Goal: Task Accomplishment & Management: Complete application form

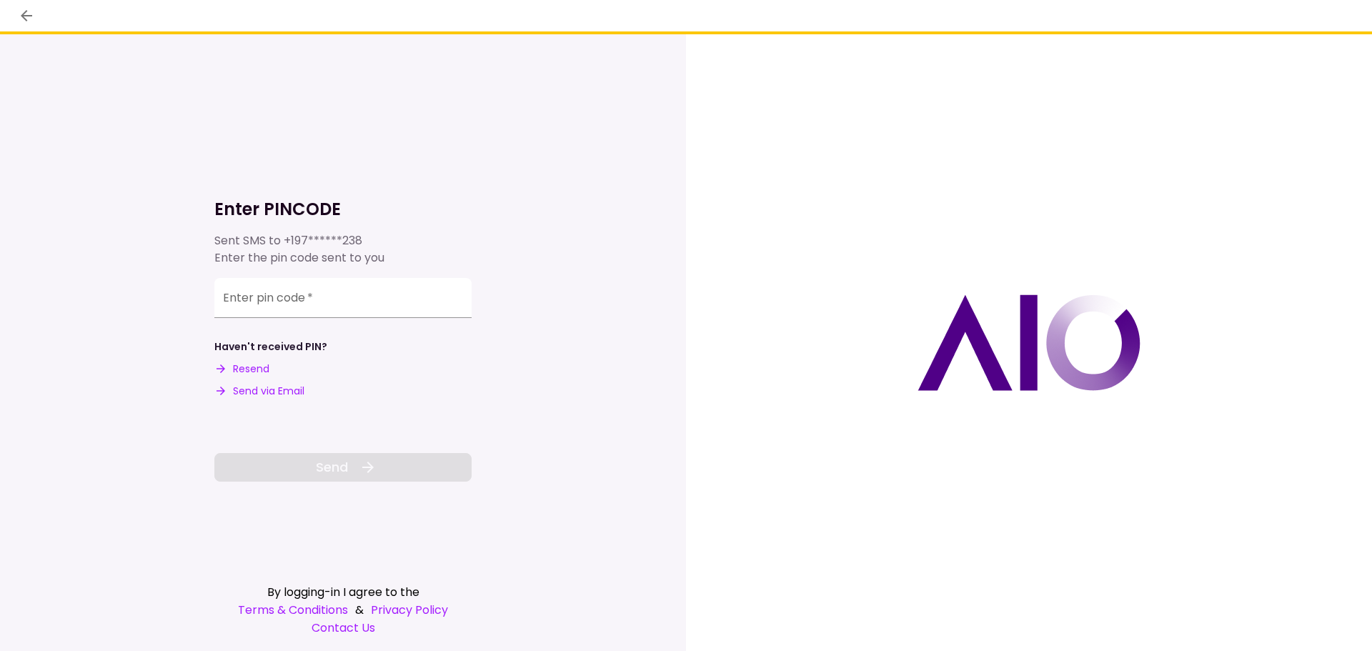
click at [287, 277] on div "Enter PINCODE Sent SMS to +197******238 Enter the pin code sent to you Enter pi…" at bounding box center [342, 317] width 257 height 329
click at [280, 302] on input "Enter pin code   *" at bounding box center [342, 298] width 257 height 40
click at [379, 300] on input "Enter pin code   *" at bounding box center [342, 296] width 257 height 40
click at [380, 281] on input "Enter pin code   *" at bounding box center [342, 296] width 257 height 40
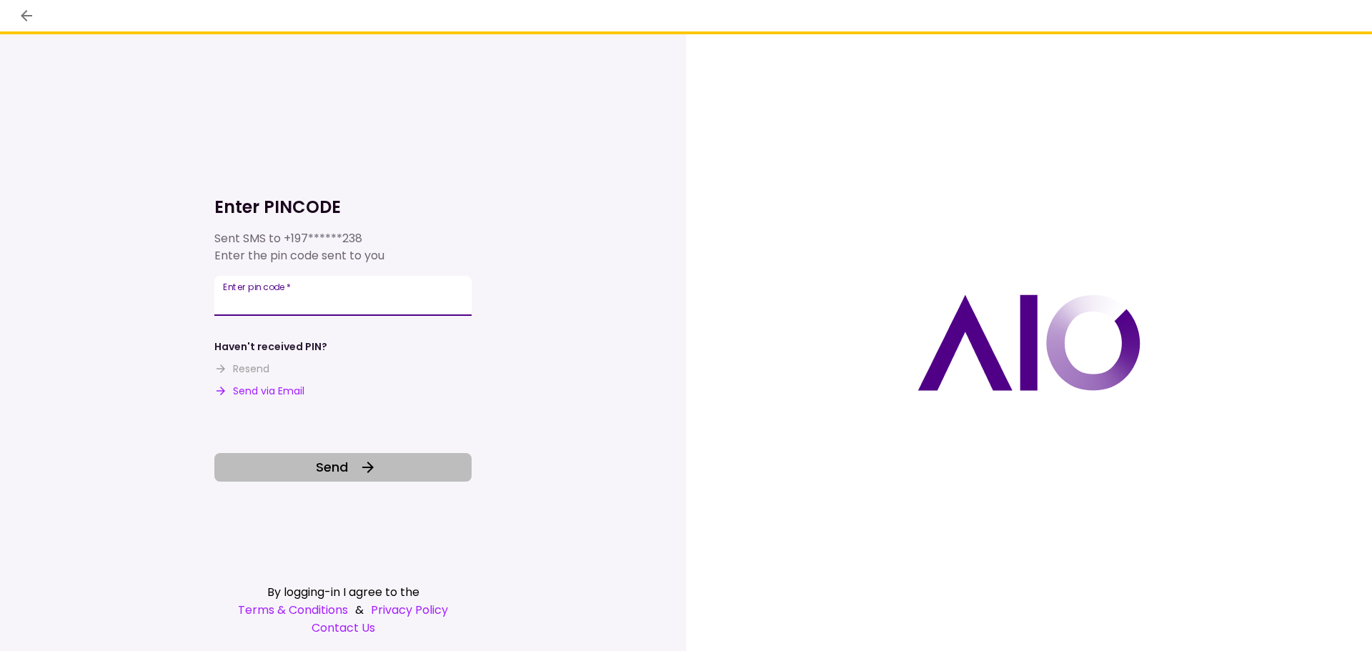
type input "******"
click at [354, 472] on button "Send" at bounding box center [342, 467] width 257 height 29
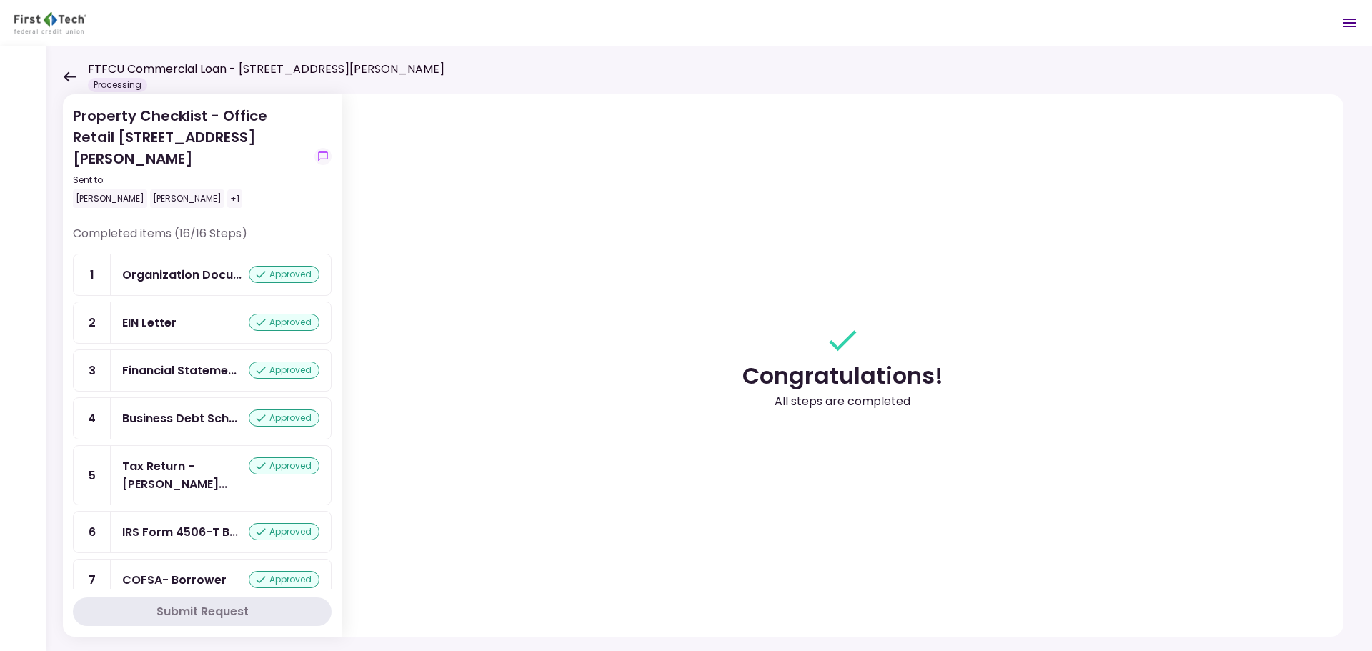
click at [68, 75] on icon at bounding box center [70, 76] width 14 height 11
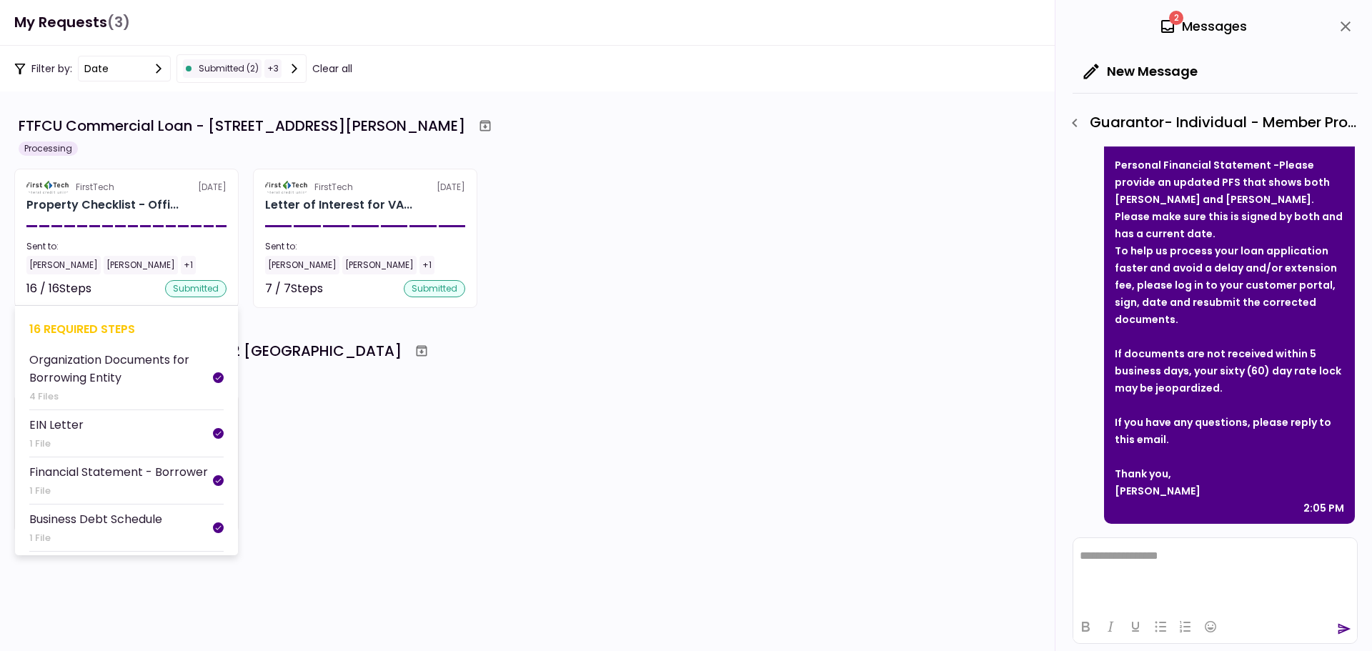
scroll to position [119, 0]
click at [181, 272] on div "+1" at bounding box center [188, 265] width 15 height 19
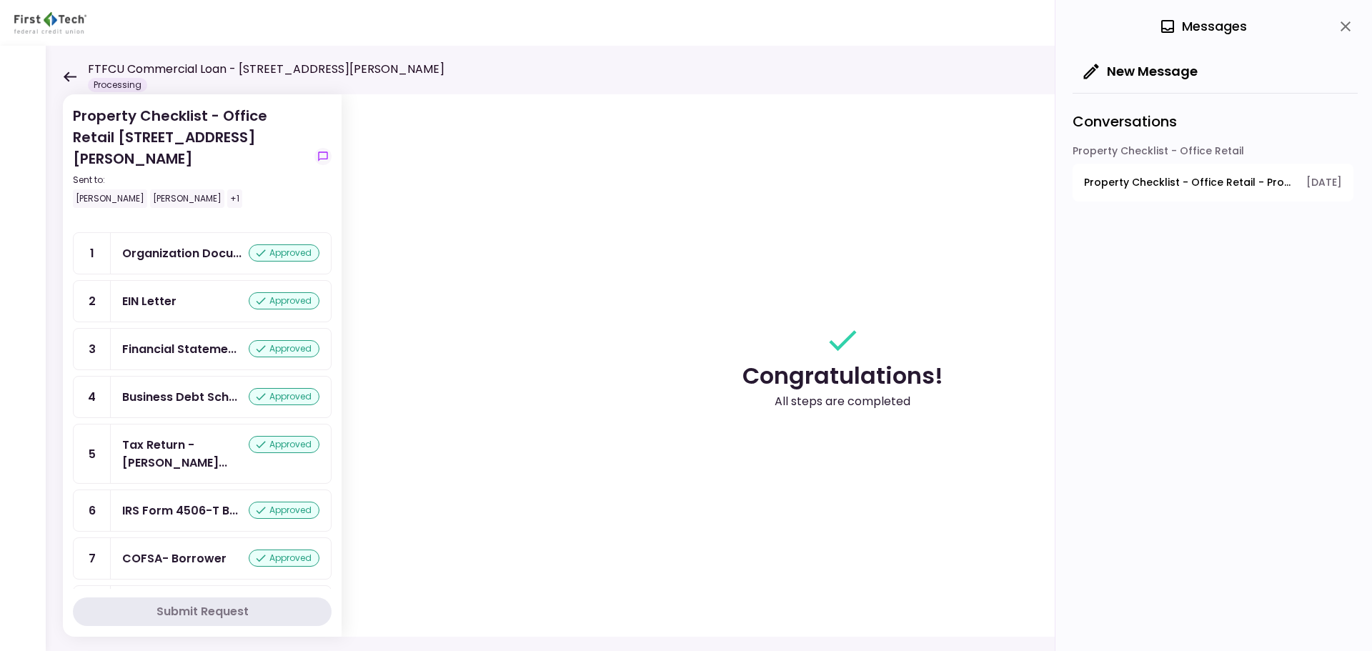
scroll to position [6, 0]
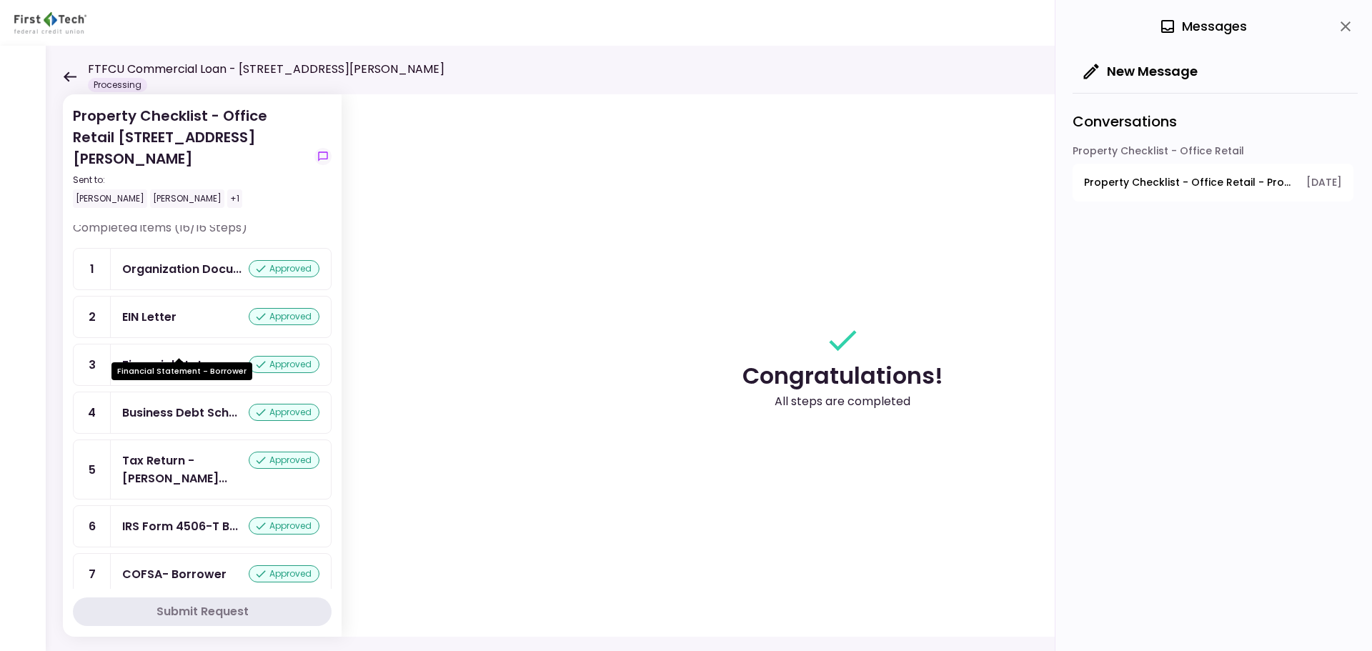
click at [224, 356] on div "Financial Stateme..." at bounding box center [179, 365] width 114 height 18
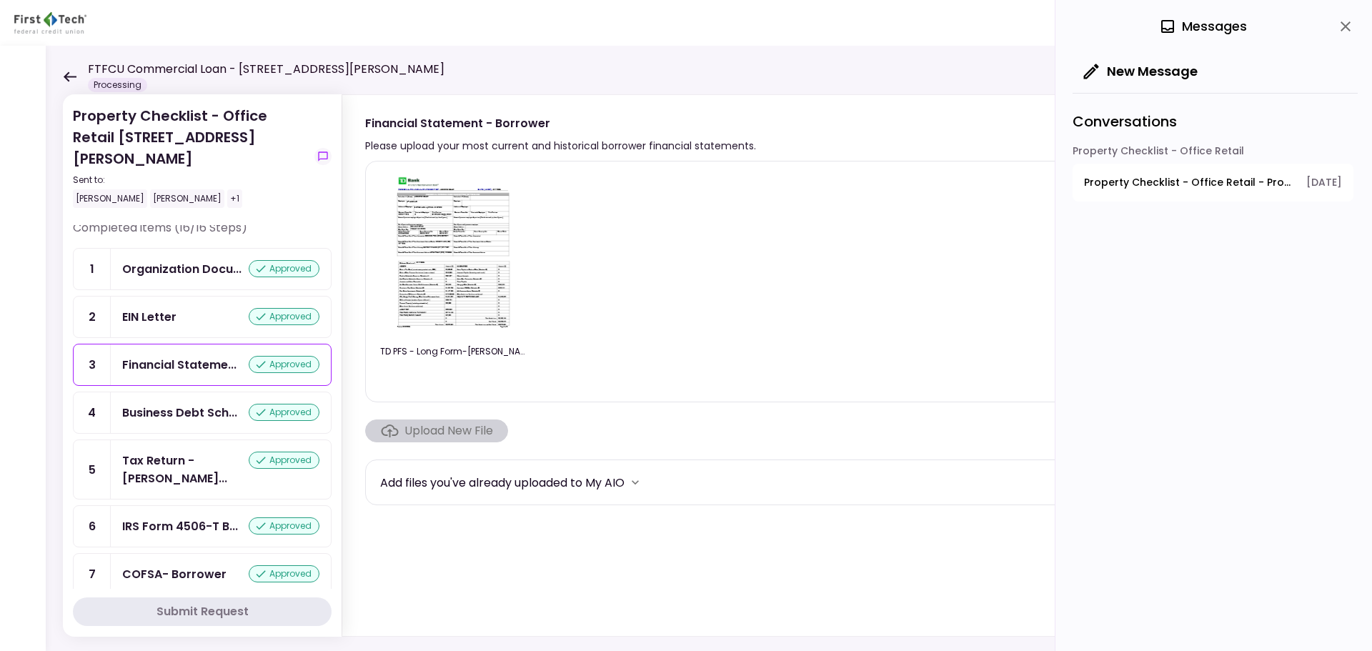
click at [466, 274] on img at bounding box center [455, 255] width 127 height 164
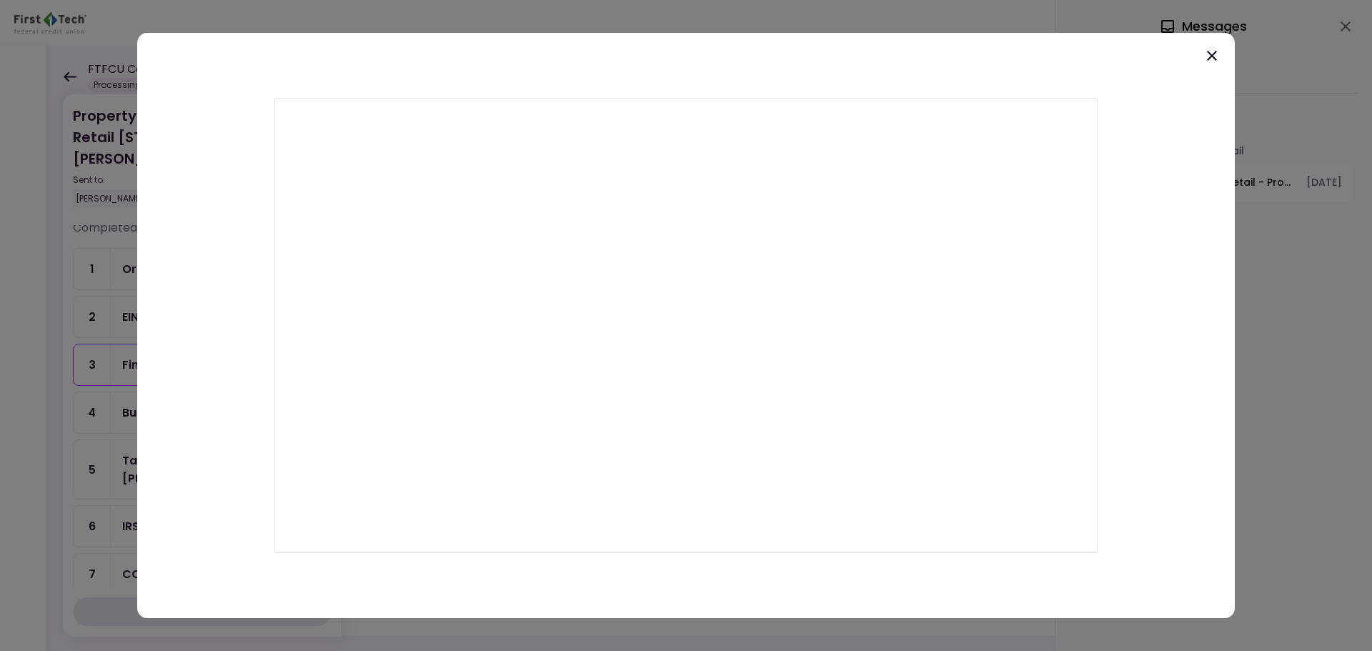
click at [1204, 56] on icon at bounding box center [1211, 55] width 17 height 17
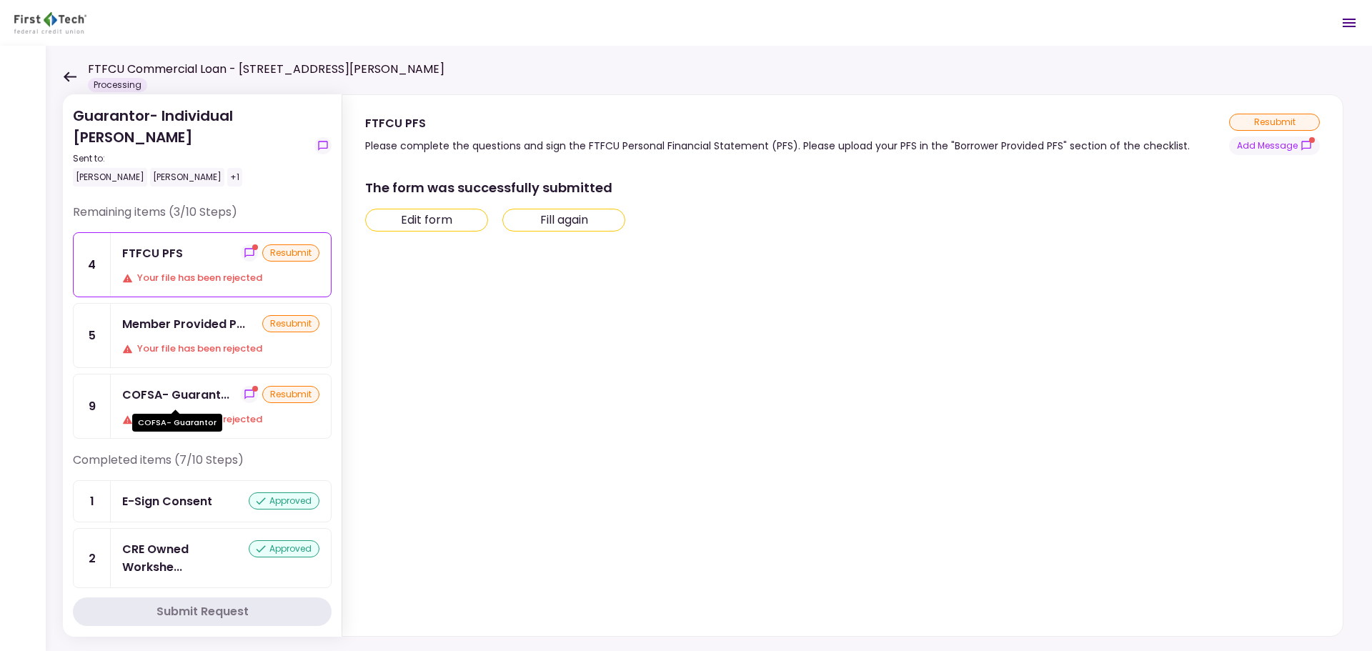
click at [217, 401] on div "COFSA- Guarant..." at bounding box center [175, 395] width 107 height 18
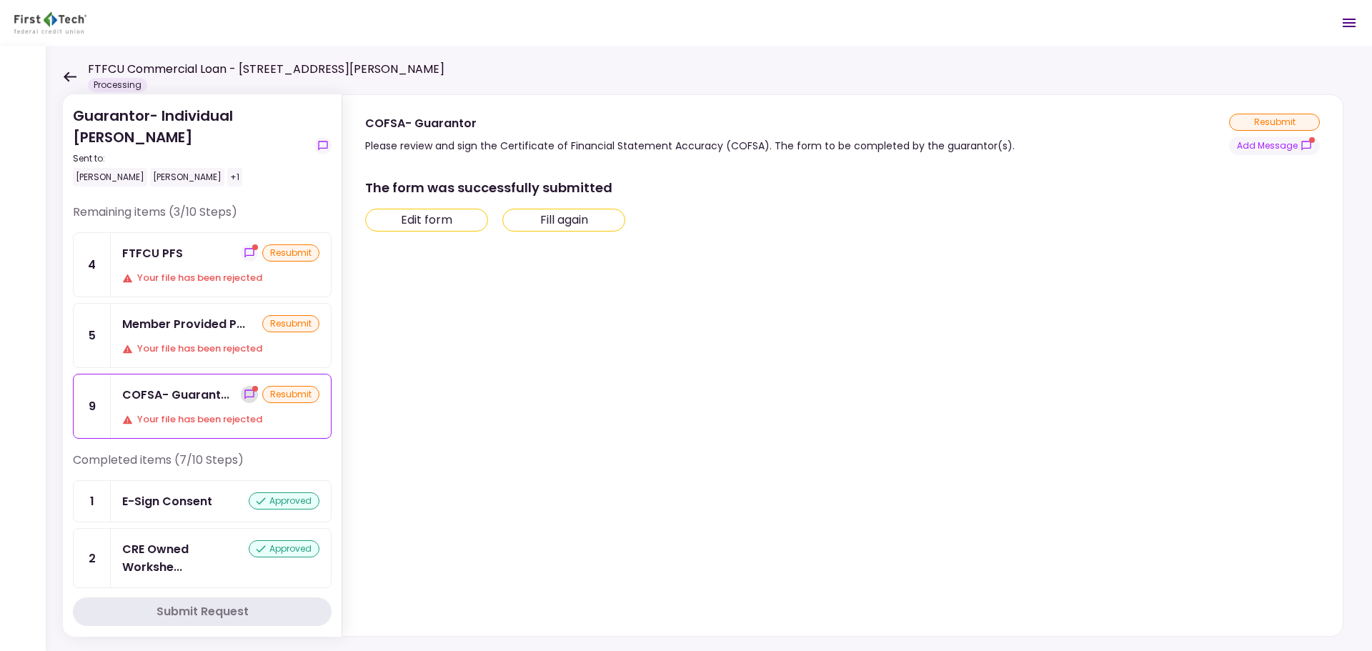
click at [244, 396] on icon "show-messages" at bounding box center [249, 394] width 11 height 11
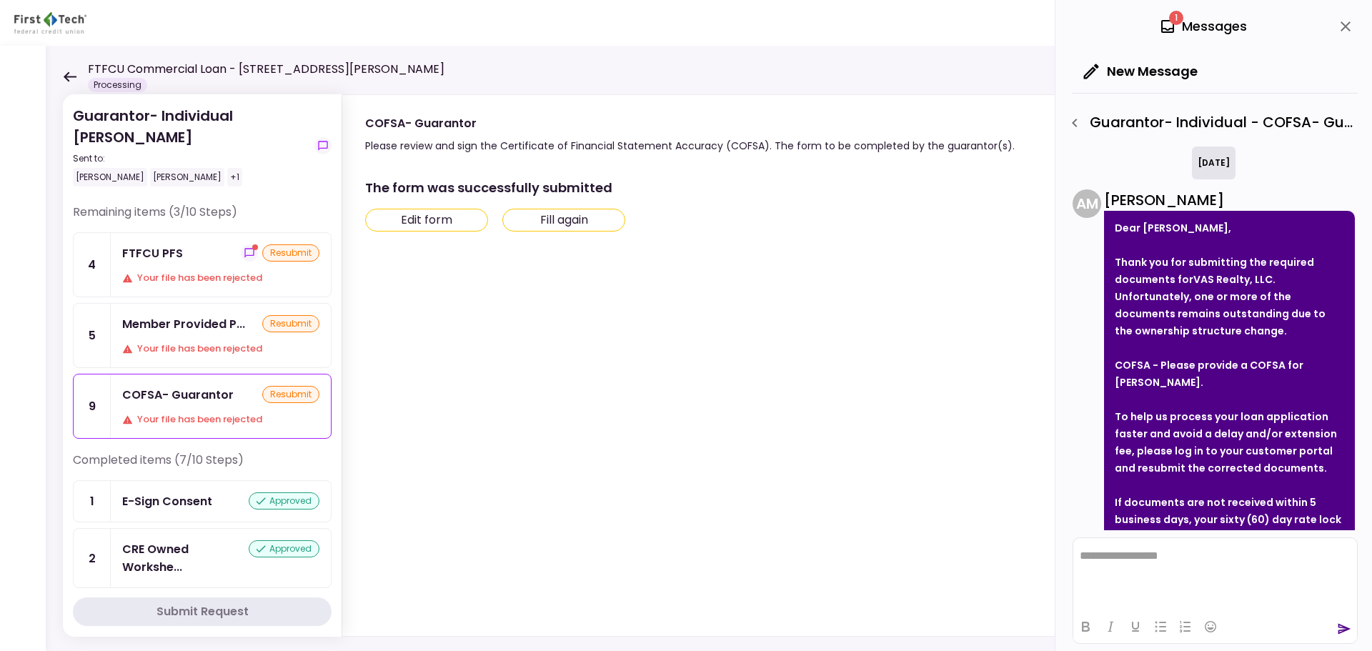
scroll to position [149, 0]
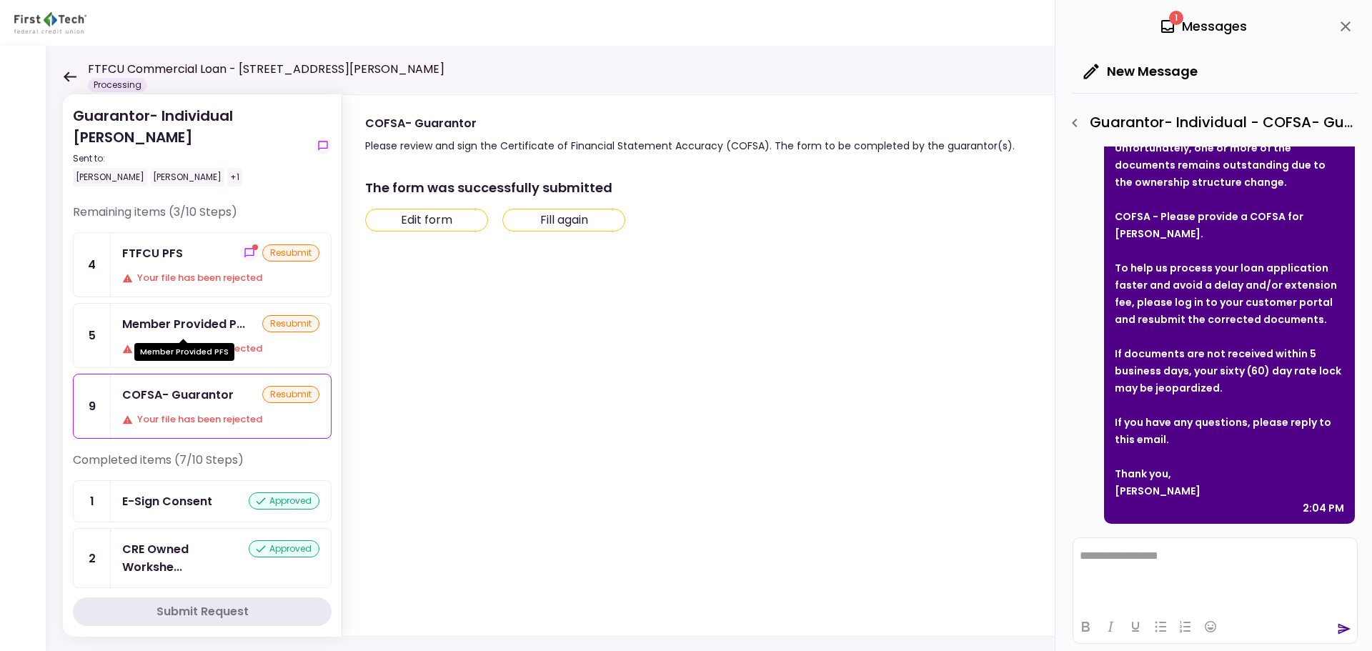
click at [206, 327] on div "Member Provided P..." at bounding box center [183, 324] width 123 height 18
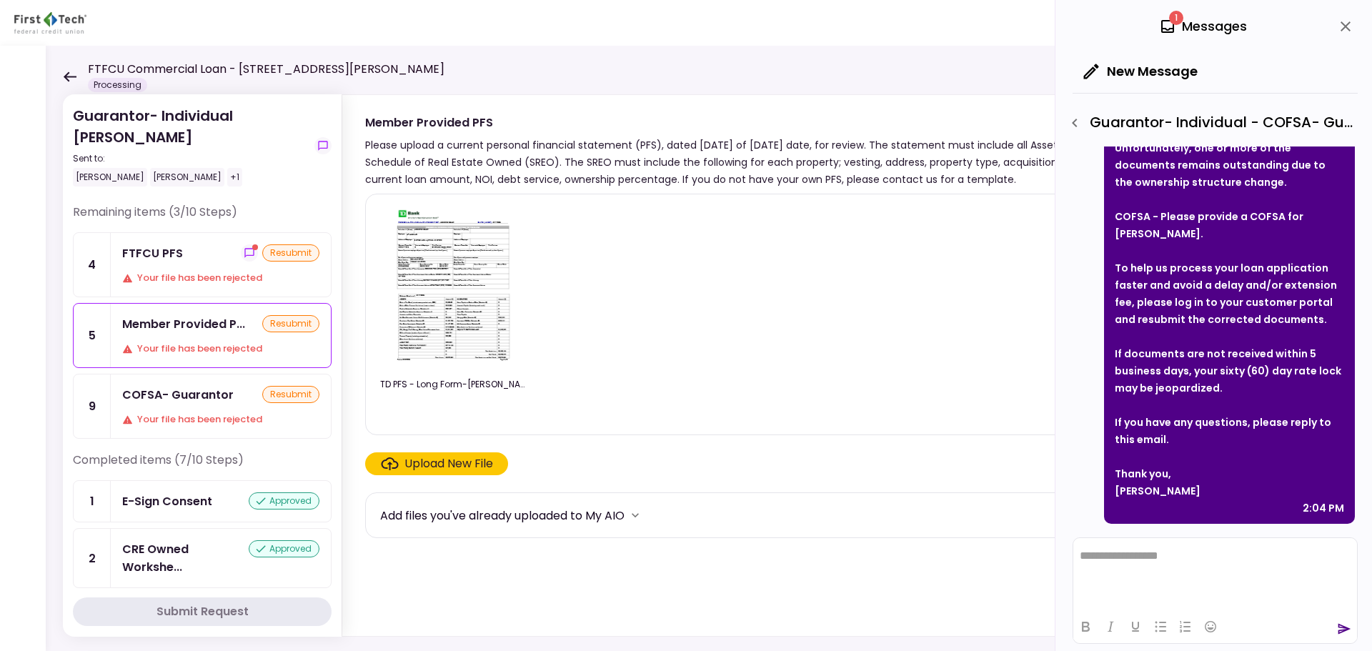
click at [202, 399] on div "COFSA- Guarantor" at bounding box center [177, 395] width 111 height 18
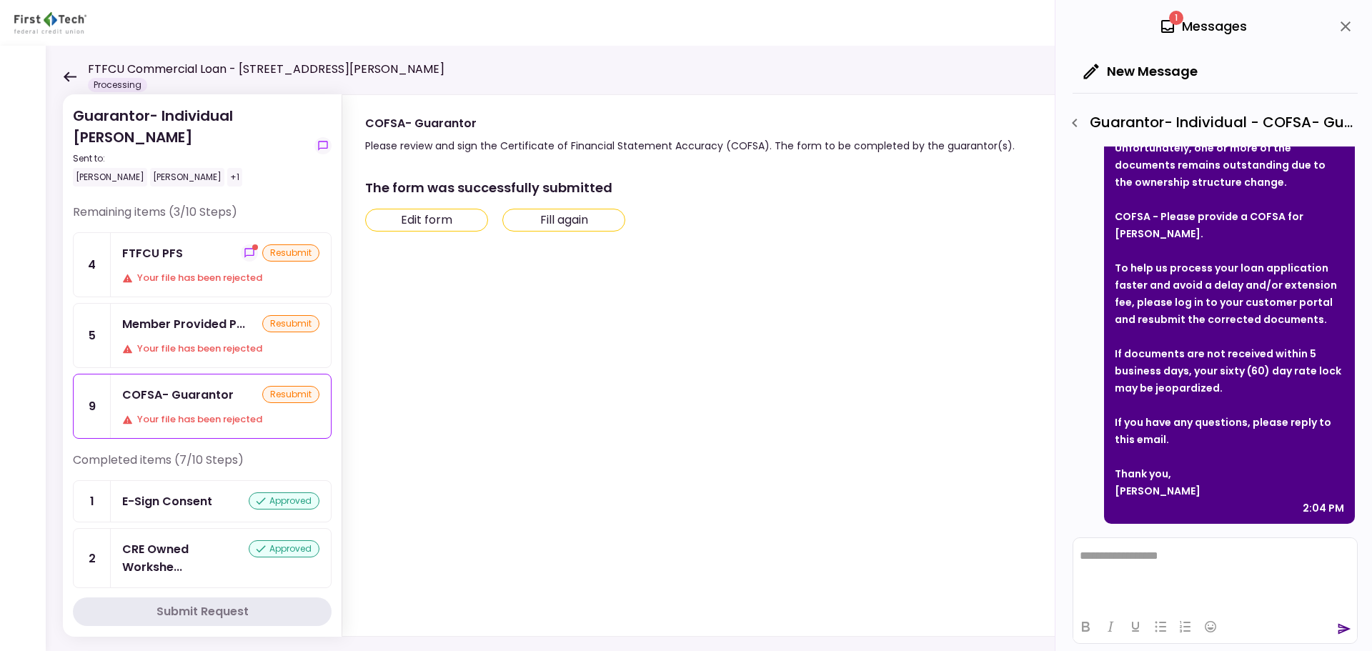
click at [429, 219] on button "Edit form" at bounding box center [426, 220] width 123 height 23
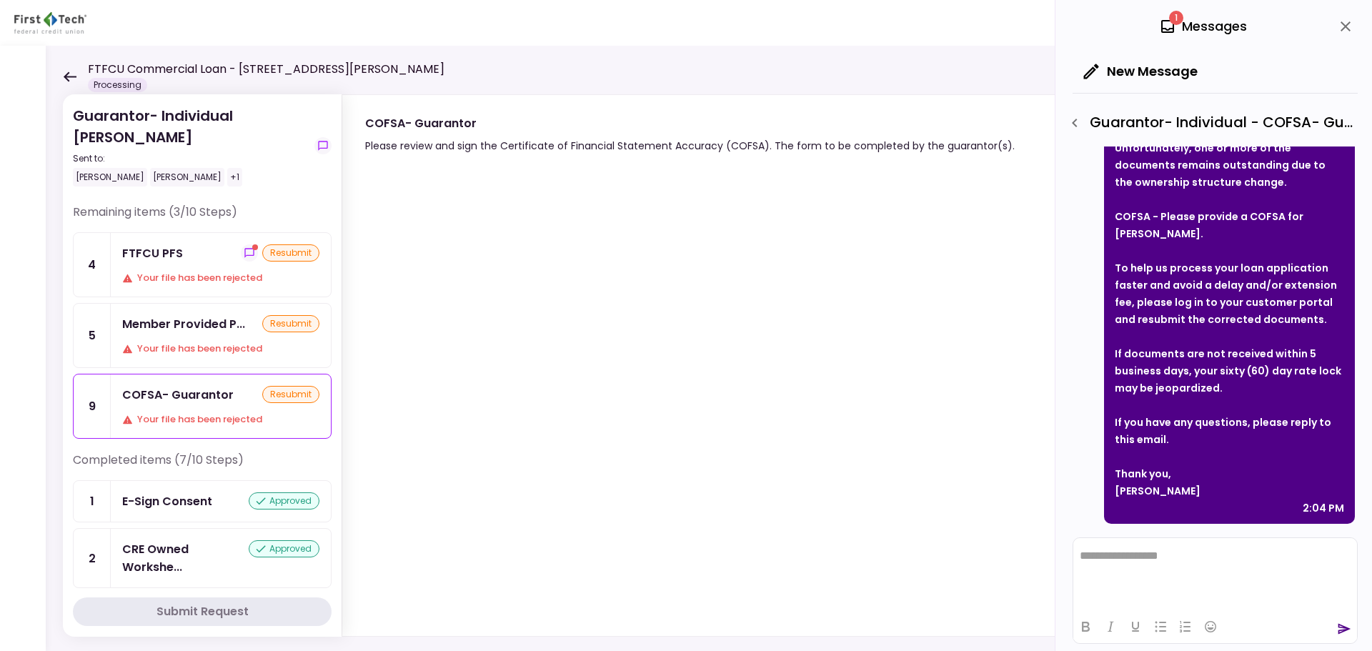
click at [184, 334] on div "Member Provided P... resubmit Your file has been rejected" at bounding box center [221, 336] width 220 height 64
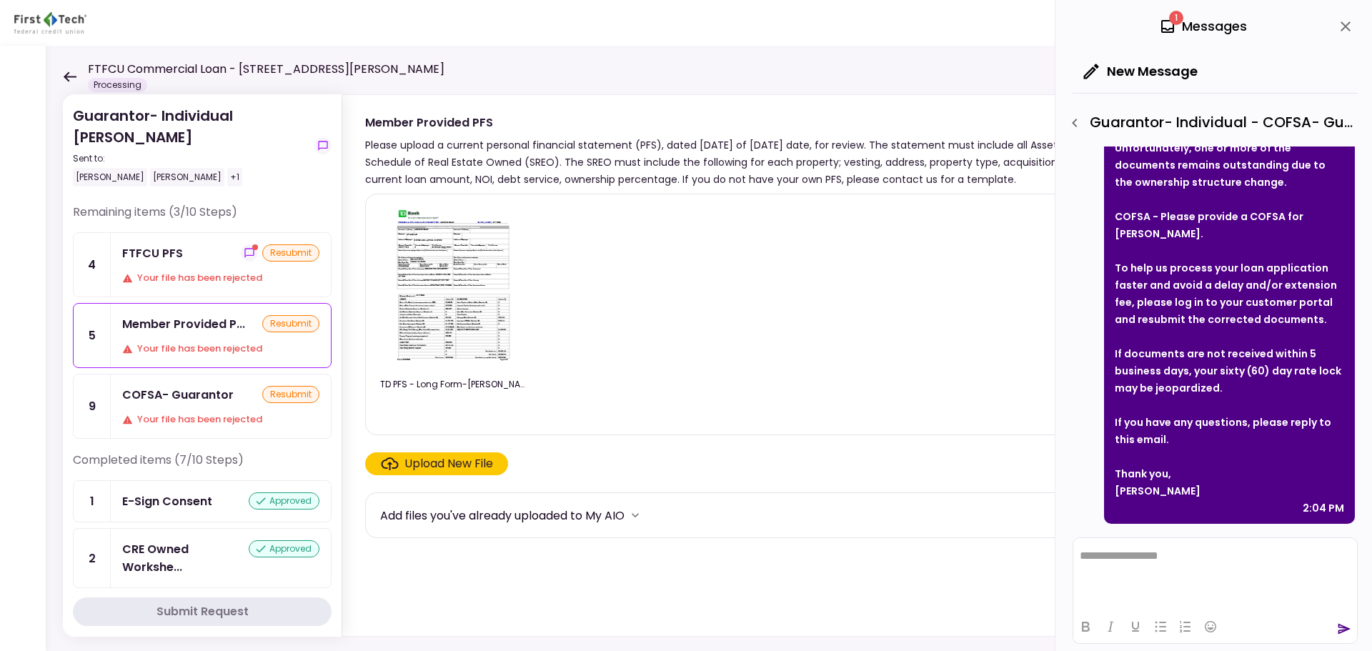
click at [182, 264] on div "FTFCU PFS resubmit Your file has been rejected" at bounding box center [221, 265] width 220 height 64
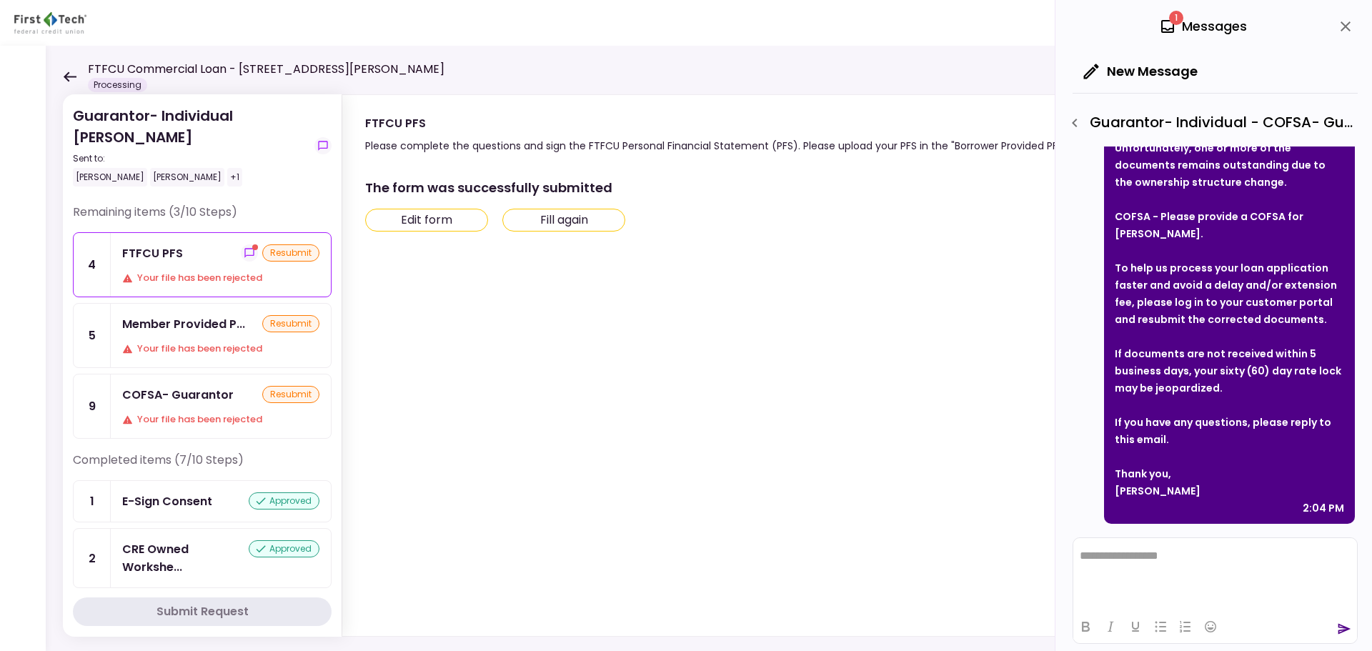
click at [464, 224] on button "Edit form" at bounding box center [426, 220] width 123 height 23
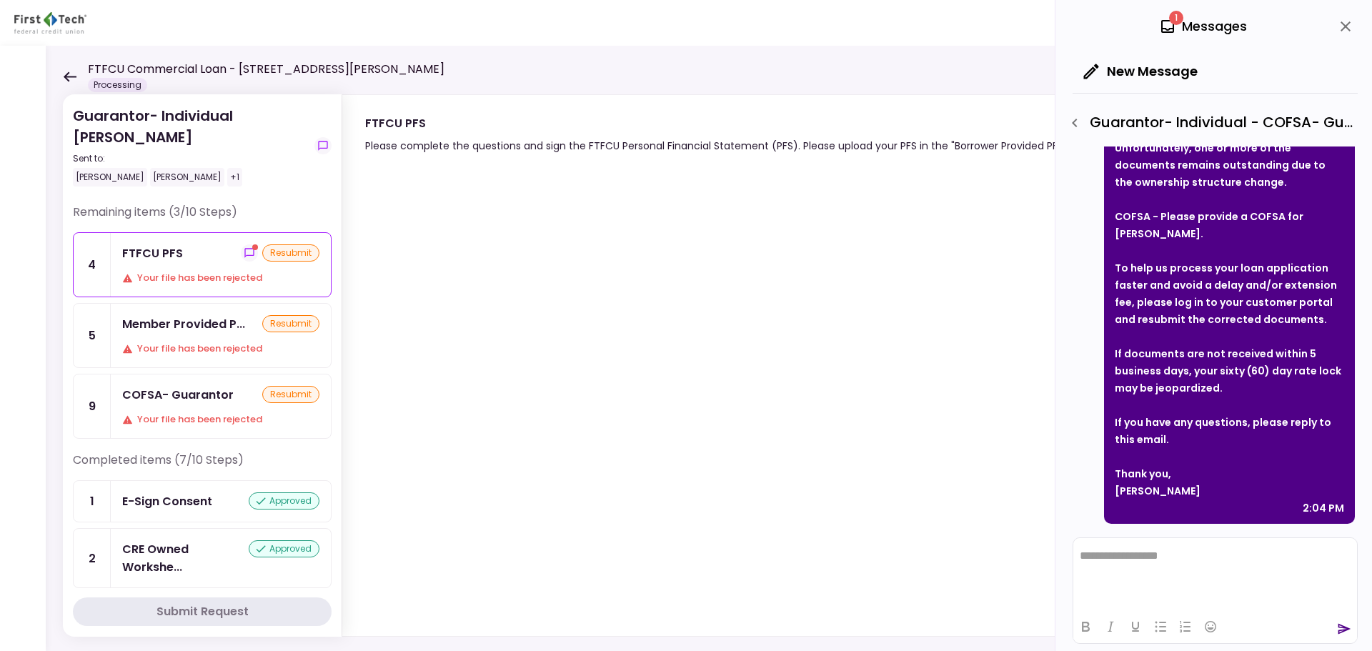
click at [1352, 23] on icon "close" at bounding box center [1345, 26] width 17 height 17
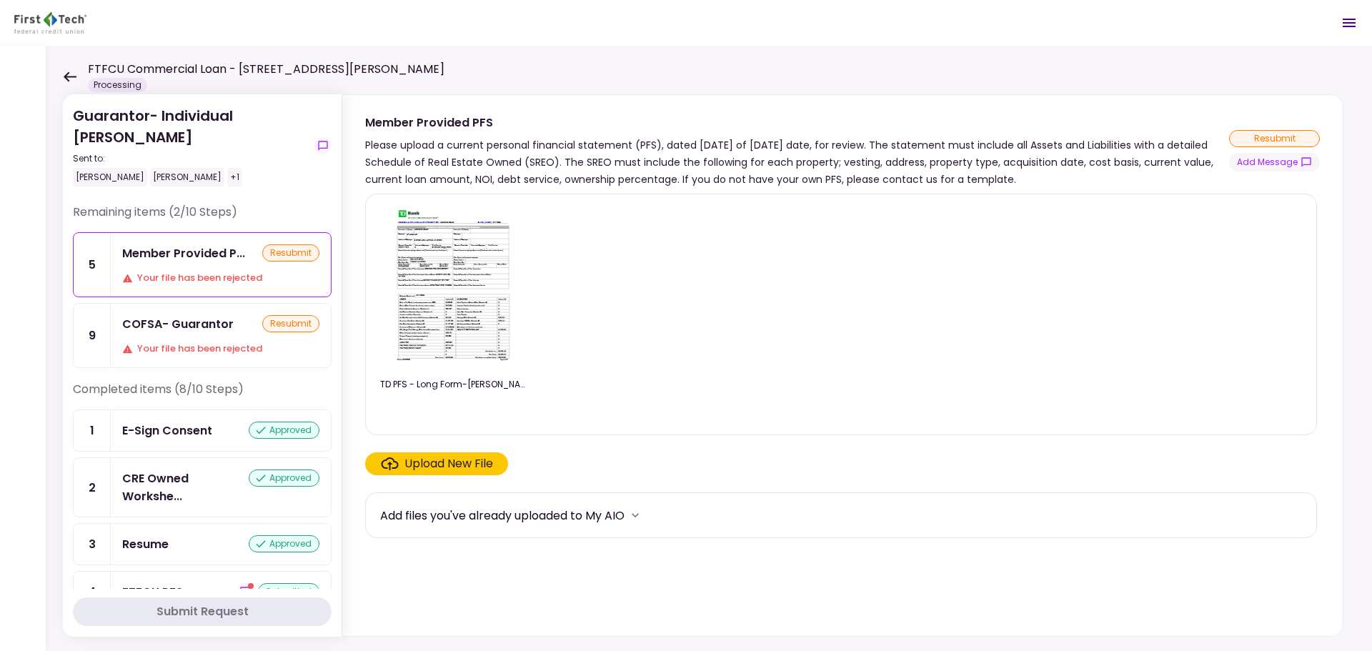
click at [224, 334] on div "COFSA- Guarantor resubmit Your file has been rejected" at bounding box center [221, 336] width 220 height 64
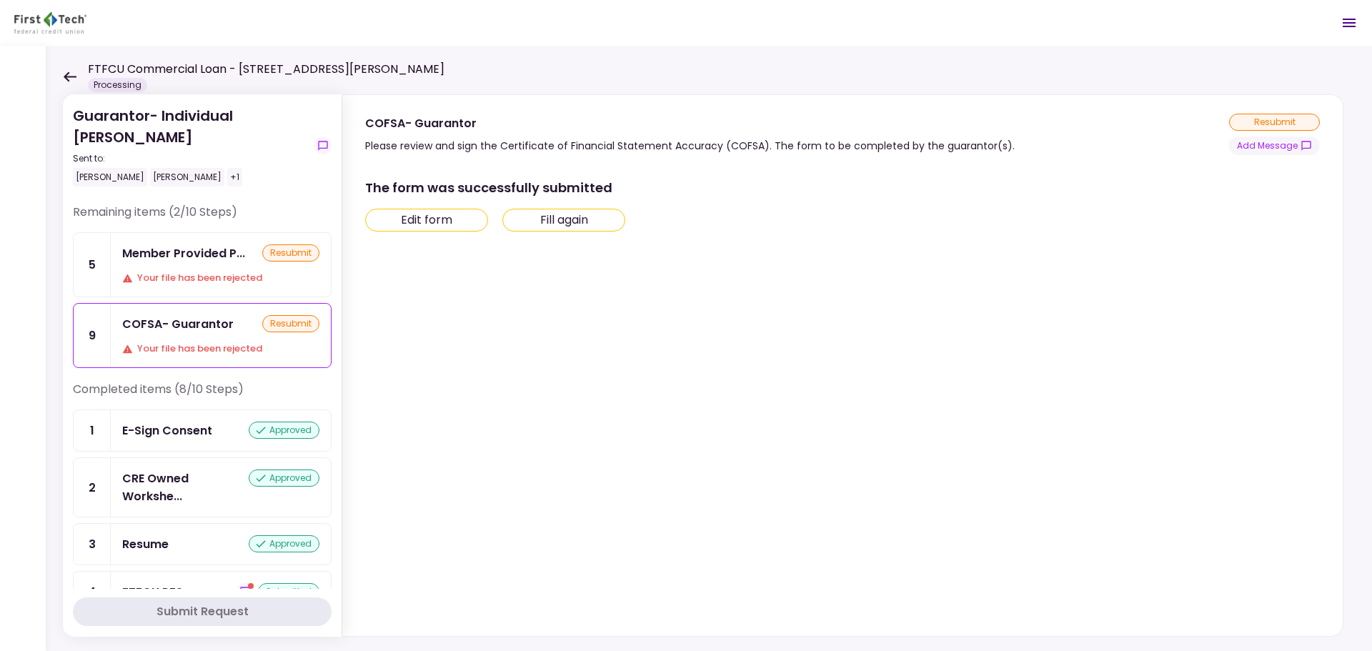
click at [446, 225] on button "Edit form" at bounding box center [426, 220] width 123 height 23
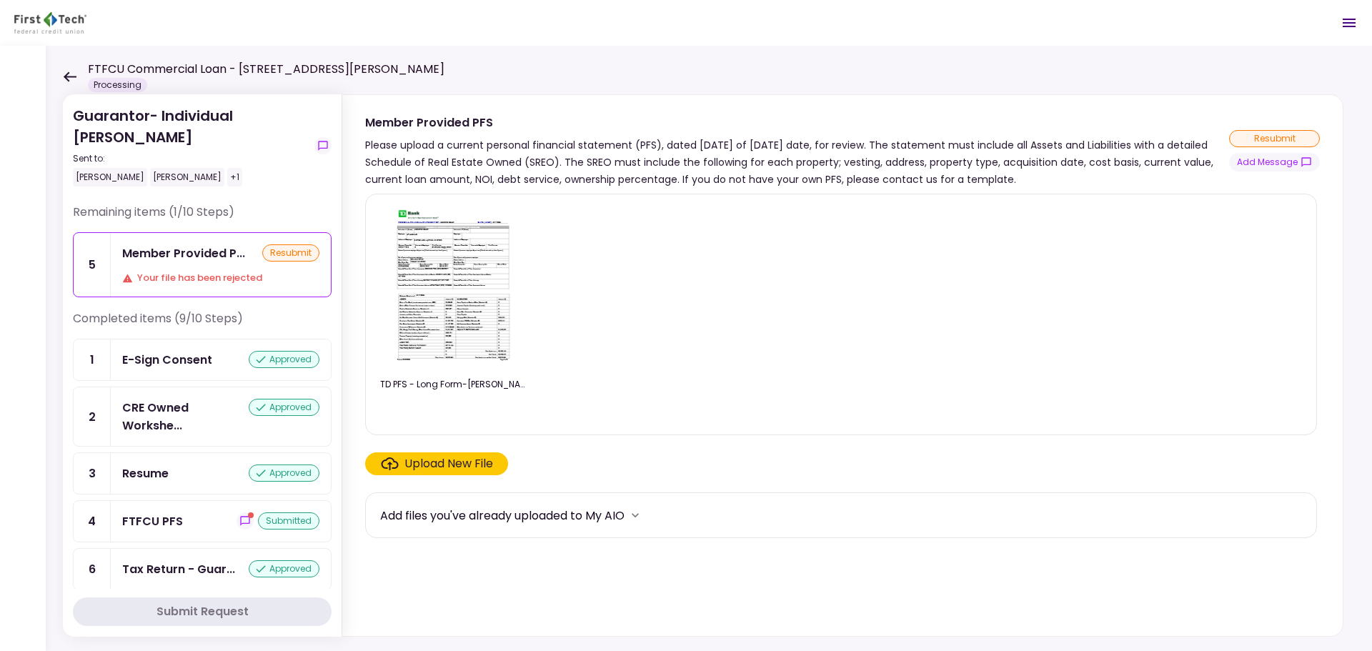
click at [442, 265] on img at bounding box center [455, 288] width 127 height 164
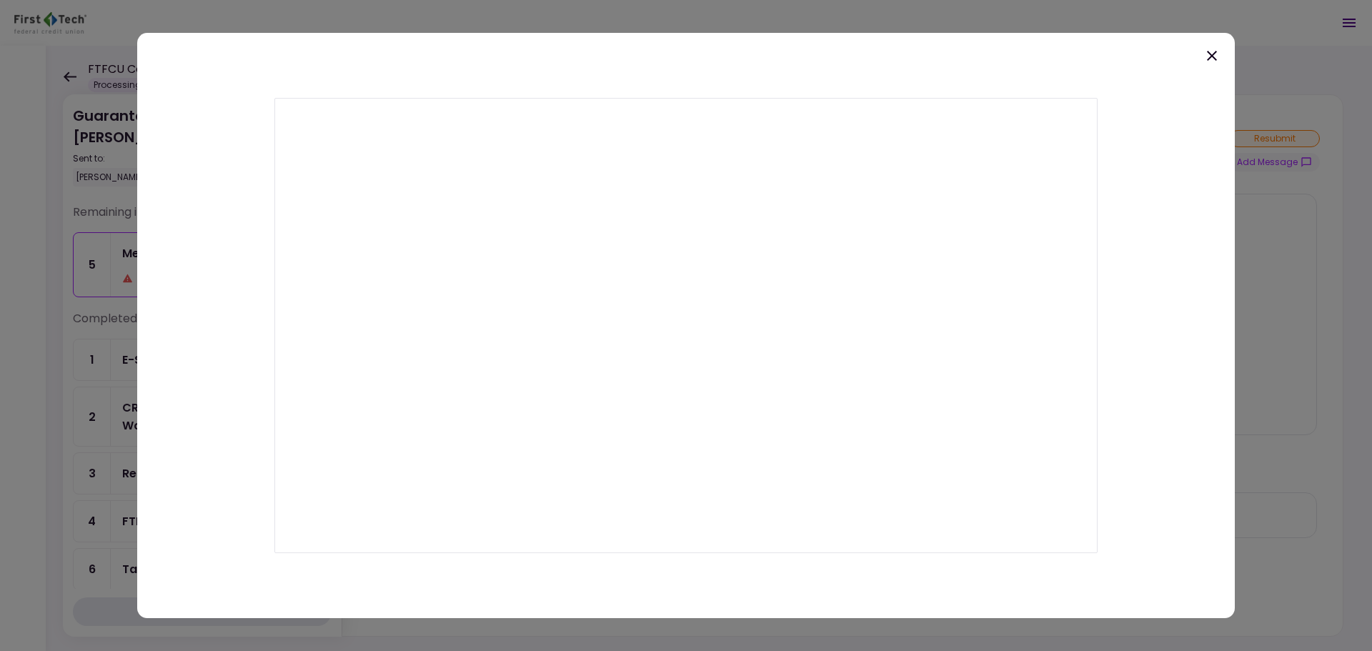
click at [1203, 51] on icon at bounding box center [1211, 55] width 17 height 17
